Goal: Task Accomplishment & Management: Use online tool/utility

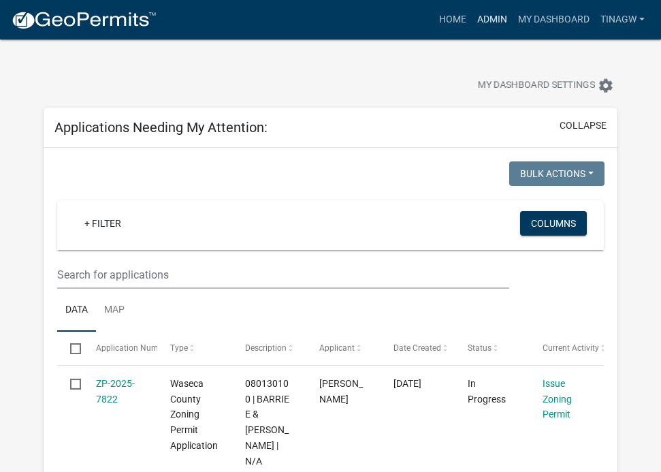
click at [492, 20] on link "Admin" at bounding box center [492, 20] width 41 height 26
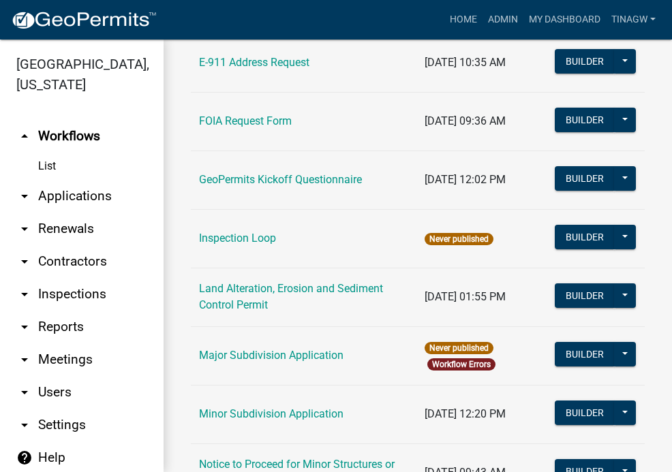
scroll to position [545, 0]
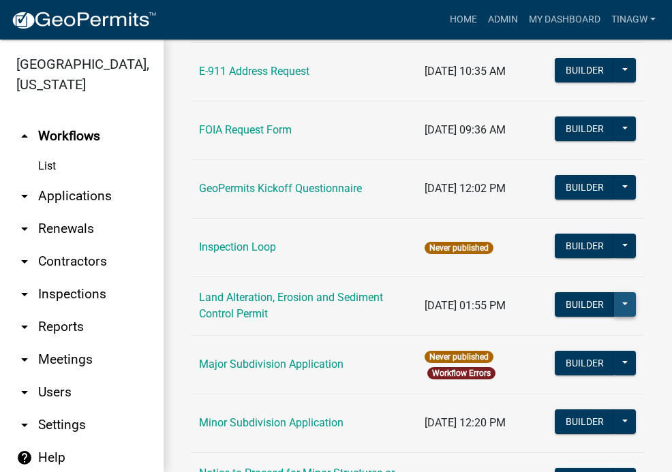
click at [614, 302] on button at bounding box center [625, 304] width 22 height 25
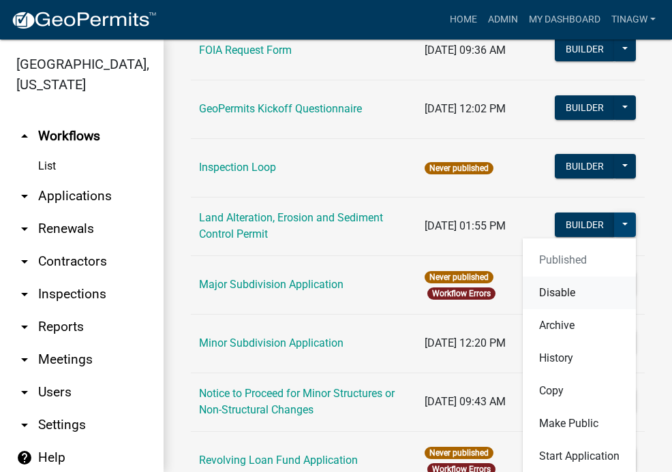
scroll to position [681, 0]
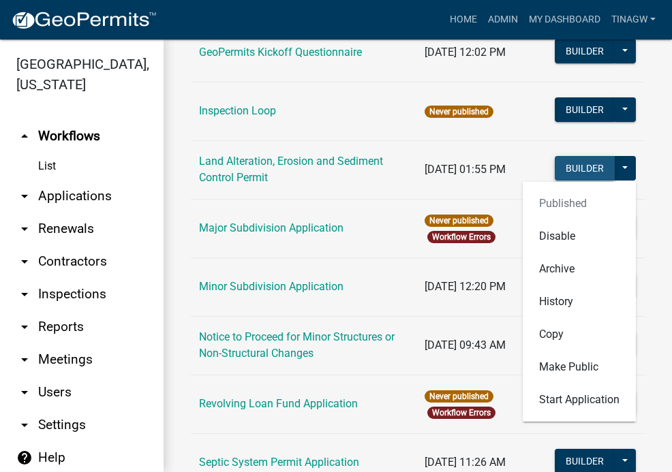
click at [566, 167] on button "Builder" at bounding box center [584, 168] width 60 height 25
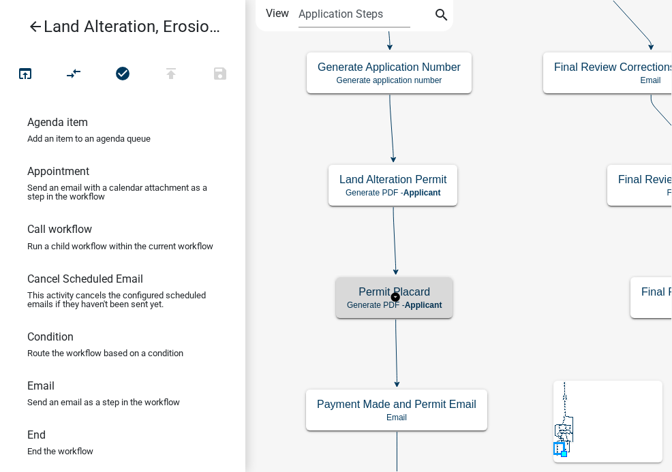
click at [370, 298] on h5 "Permit Placard" at bounding box center [394, 291] width 95 height 13
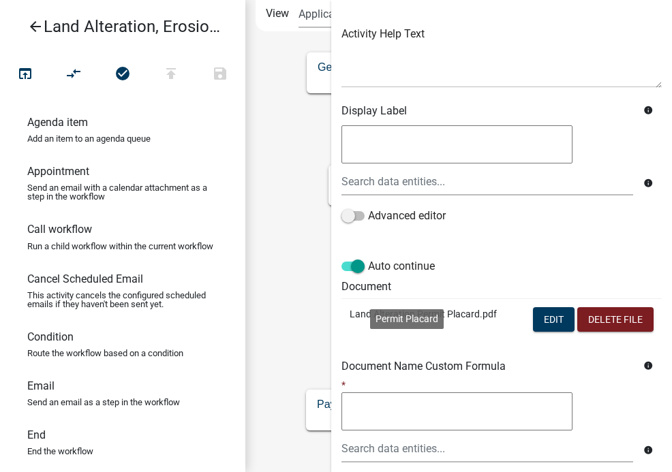
scroll to position [138, 0]
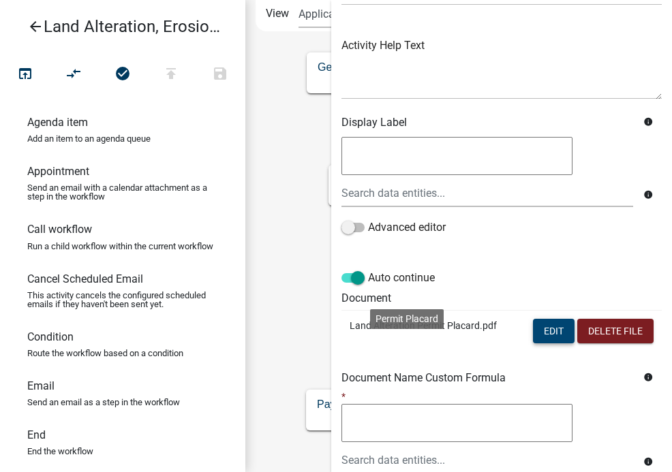
click at [538, 331] on button "Edit" at bounding box center [554, 331] width 42 height 25
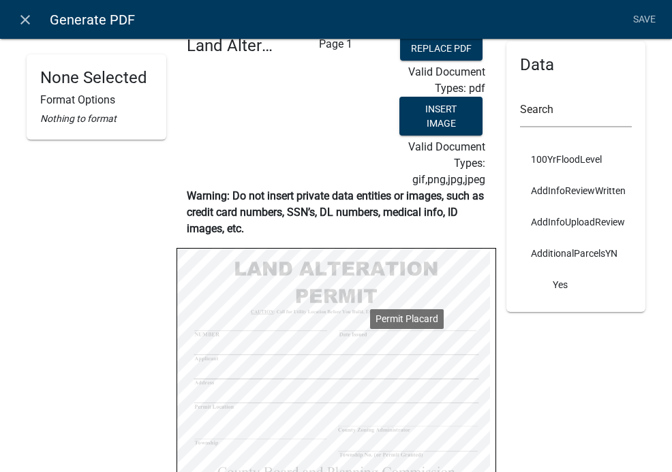
scroll to position [50, 0]
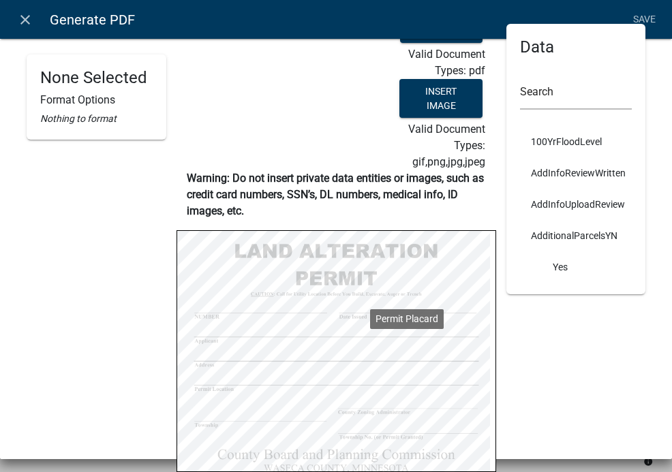
click at [289, 20] on nav "close Generate PDF Save" at bounding box center [336, 19] width 672 height 39
click at [596, 361] on div "Data Search 100YrFloodLevel AddInfoReviewWritten AddInfoUploadReview Additional…" at bounding box center [576, 224] width 160 height 412
click at [23, 16] on icon "close" at bounding box center [25, 20] width 16 height 16
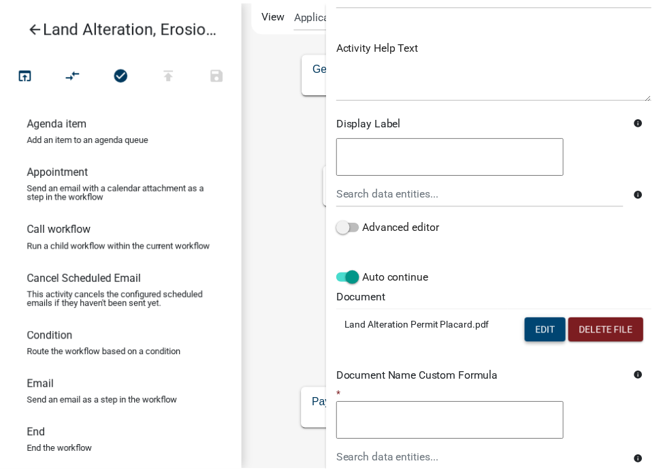
scroll to position [0, 0]
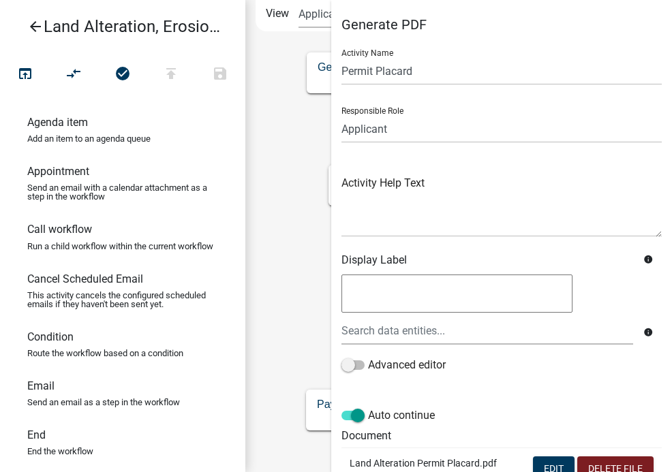
click at [282, 192] on icon "Start Start - Applicant Introduction and General Provisions Form - Applicant Pa…" at bounding box center [665, 273] width 838 height 544
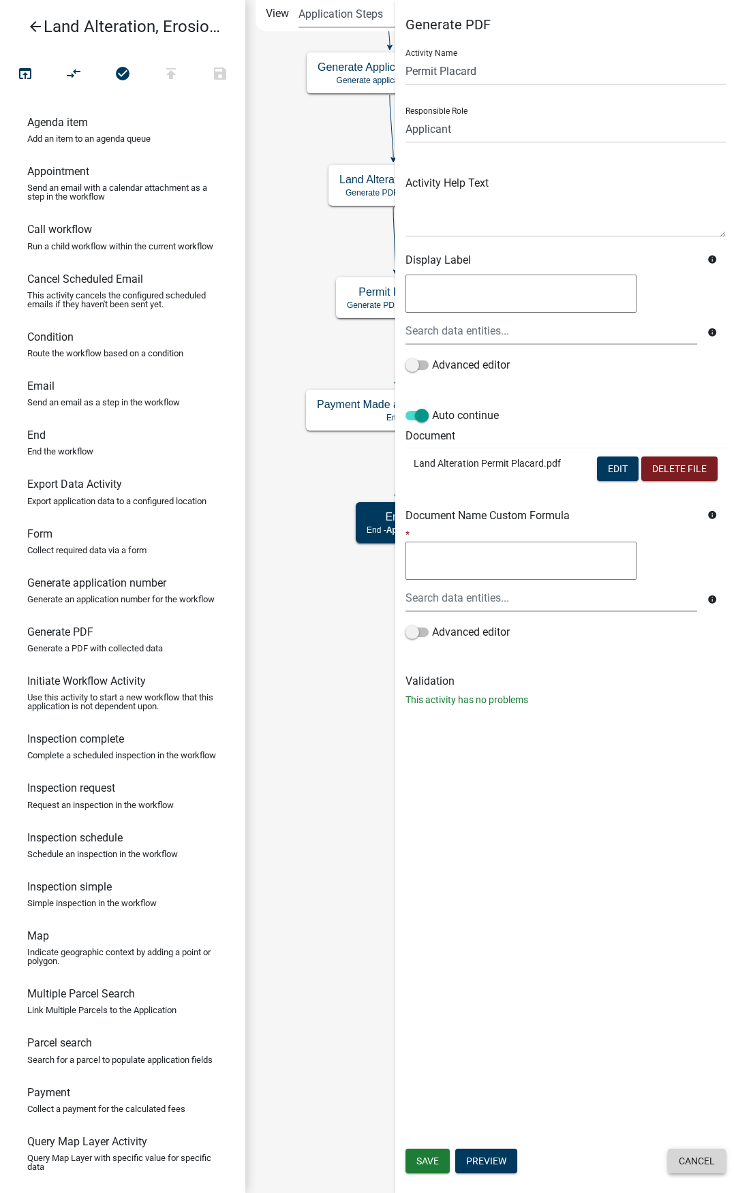
click at [661, 471] on button "Cancel" at bounding box center [696, 1160] width 58 height 25
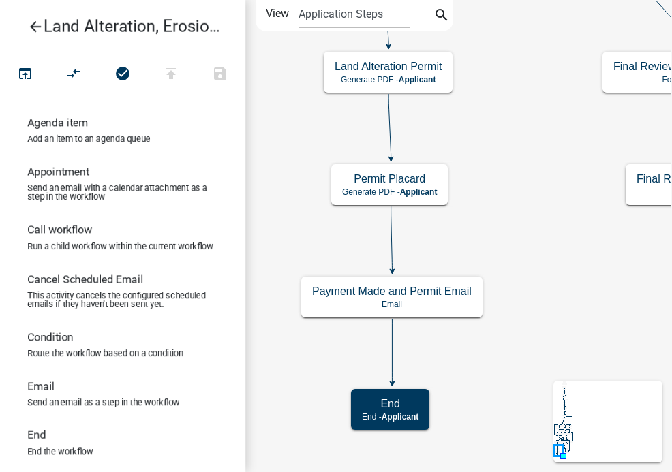
click at [31, 26] on icon "arrow_back" at bounding box center [35, 27] width 16 height 19
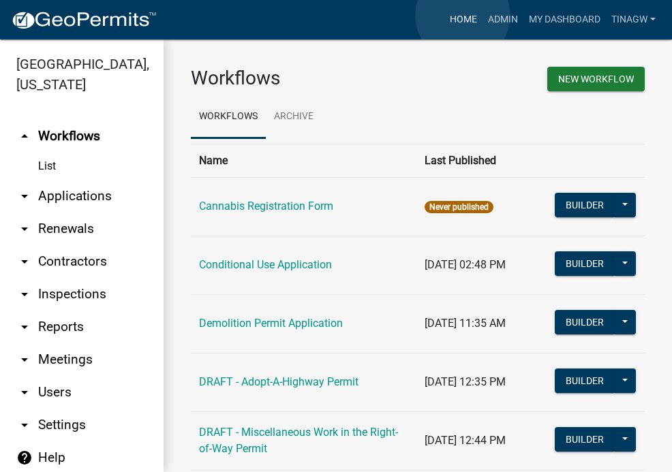
click at [462, 16] on link "Home" at bounding box center [463, 20] width 38 height 26
